Goal: Navigation & Orientation: Find specific page/section

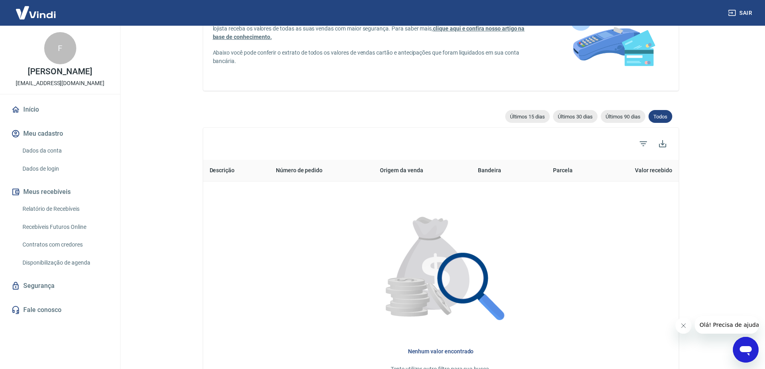
scroll to position [170, 0]
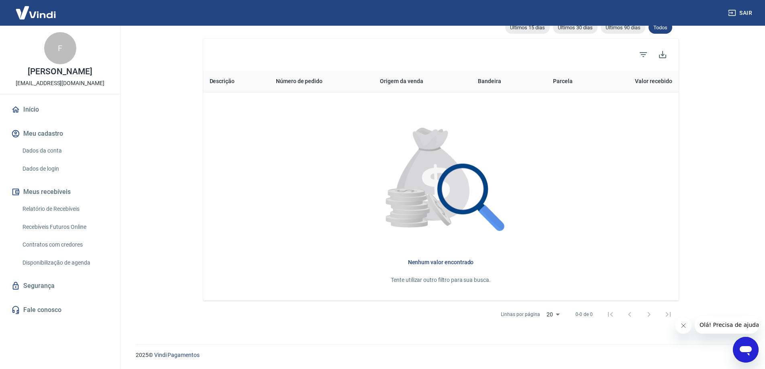
click at [34, 113] on link "Início" at bounding box center [60, 110] width 101 height 18
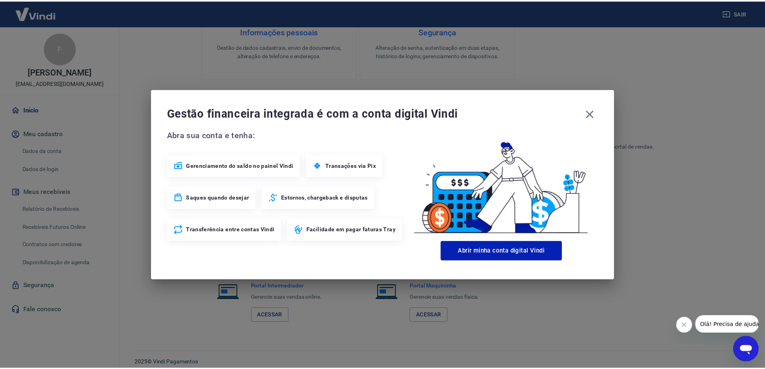
scroll to position [339, 0]
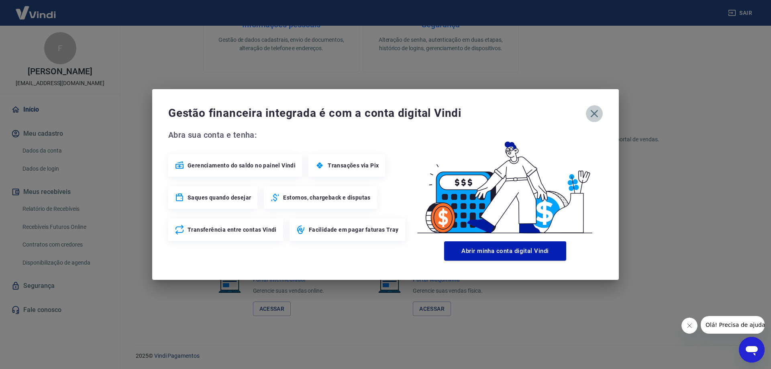
click at [587, 111] on button "button" at bounding box center [594, 113] width 17 height 17
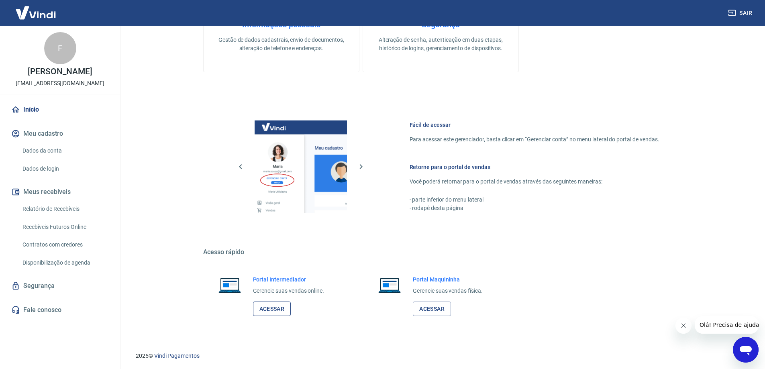
drag, startPoint x: 272, startPoint y: 317, endPoint x: 266, endPoint y: 304, distance: 14.2
click at [272, 315] on div "Portal Intermediador Gerencie suas vendas online. Acessar" at bounding box center [280, 296] width 155 height 60
click at [266, 304] on link "Acessar" at bounding box center [272, 309] width 38 height 15
